Goal: Transaction & Acquisition: Purchase product/service

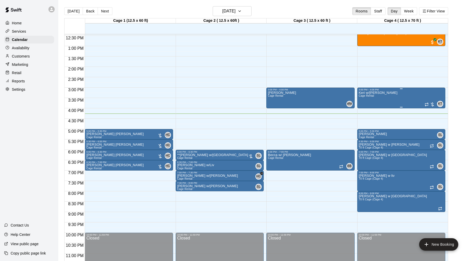
scroll to position [259, 0]
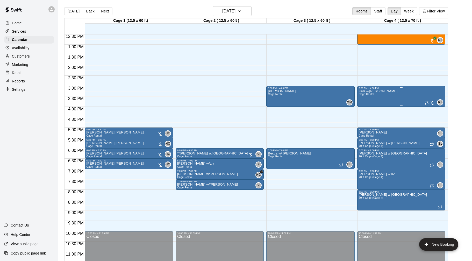
click at [432, 102] on div at bounding box center [430, 102] width 10 height 5
click at [431, 115] on img "edit" at bounding box center [430, 118] width 6 height 6
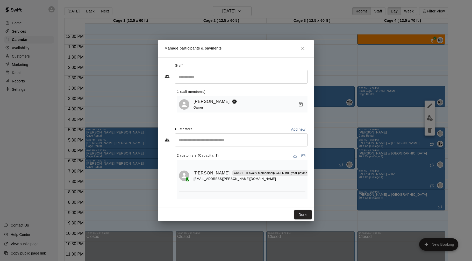
scroll to position [0, 18]
click at [309, 184] on icon "Manage bookings & payment" at bounding box center [311, 184] width 5 height 5
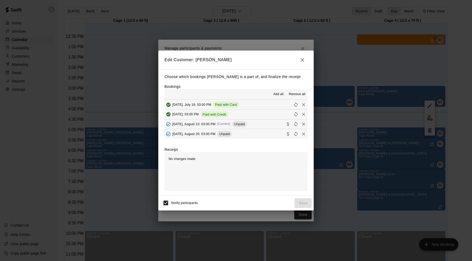
click at [258, 124] on button "[DATE], August 13: 03:00 PM (Current) Unpaid" at bounding box center [236, 124] width 143 height 10
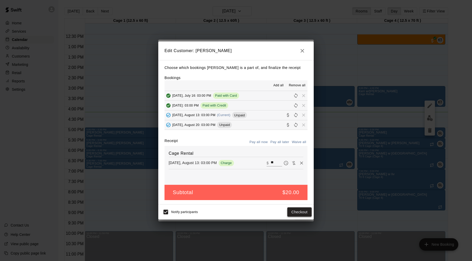
click at [306, 213] on button "Checkout" at bounding box center [299, 212] width 24 height 10
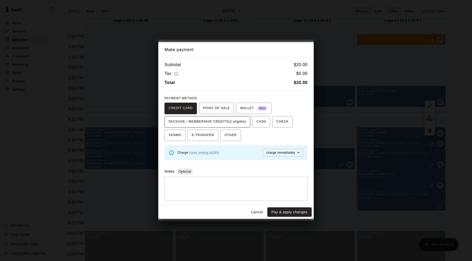
click at [242, 121] on span "PACKAGE / MEMBERSHIP CREDITS (2 eligible)" at bounding box center [208, 122] width 78 height 8
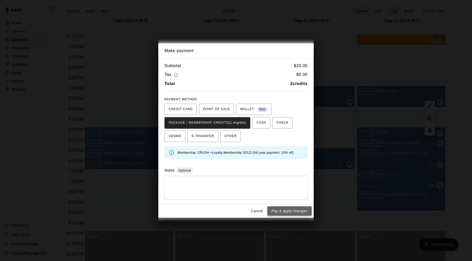
click at [290, 207] on button "Pay & apply changes" at bounding box center [290, 211] width 44 height 10
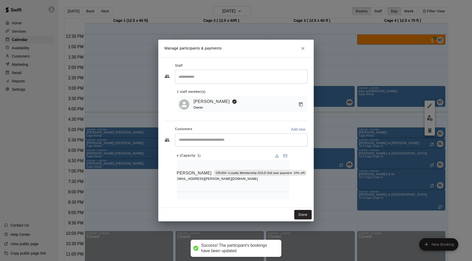
scroll to position [26, 18]
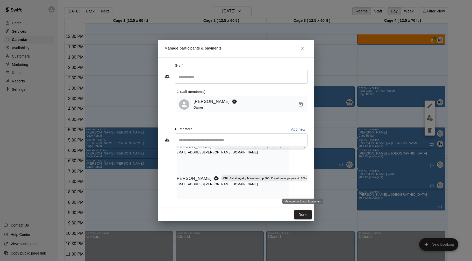
click at [317, 189] on icon "Manage bookings & payment" at bounding box center [319, 190] width 4 height 4
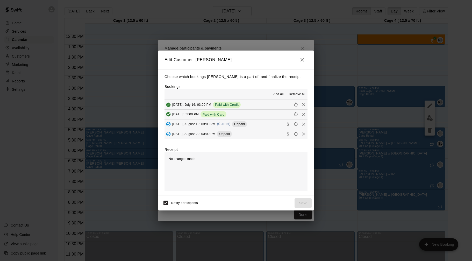
click at [271, 125] on button "[DATE], August 13: 03:00 PM (Current) Unpaid" at bounding box center [236, 124] width 143 height 10
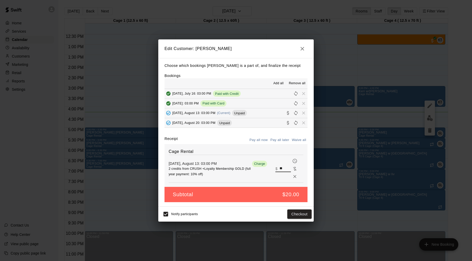
click at [283, 166] on input "**" at bounding box center [285, 168] width 11 height 7
type input "**"
click at [294, 216] on button "Checkout" at bounding box center [299, 214] width 24 height 10
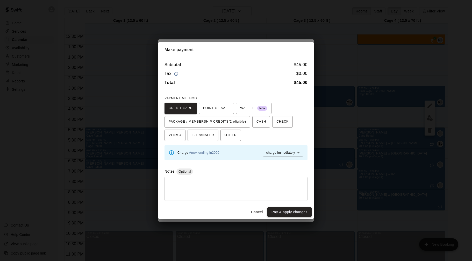
click at [293, 212] on button "Pay & apply changes" at bounding box center [290, 212] width 44 height 10
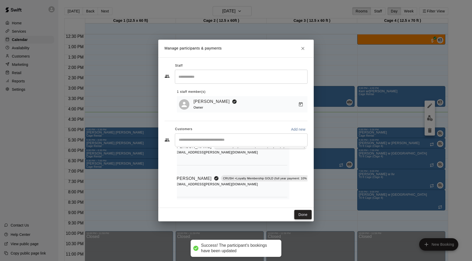
click at [300, 213] on button "Done" at bounding box center [302, 215] width 17 height 10
